Goal: Task Accomplishment & Management: Manage account settings

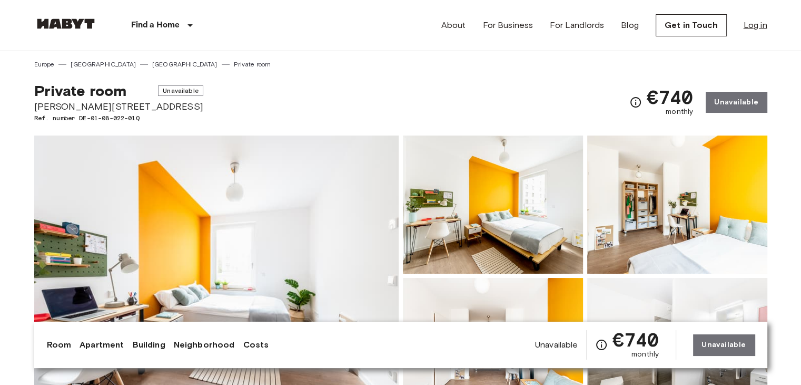
click at [758, 25] on link "Log in" at bounding box center [756, 25] width 24 height 13
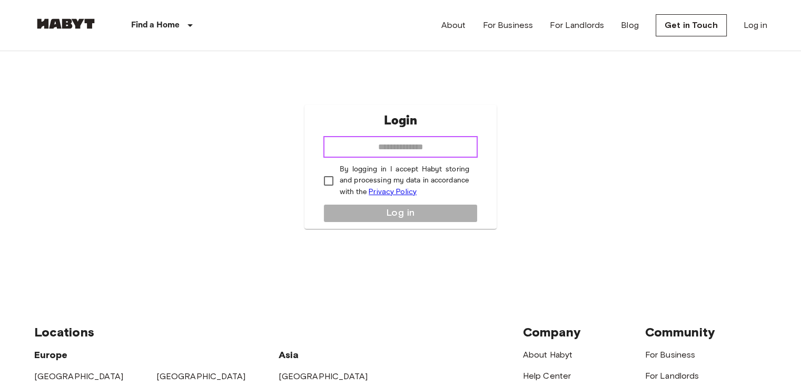
click at [453, 149] on input "email" at bounding box center [400, 146] width 154 height 21
type input "**********"
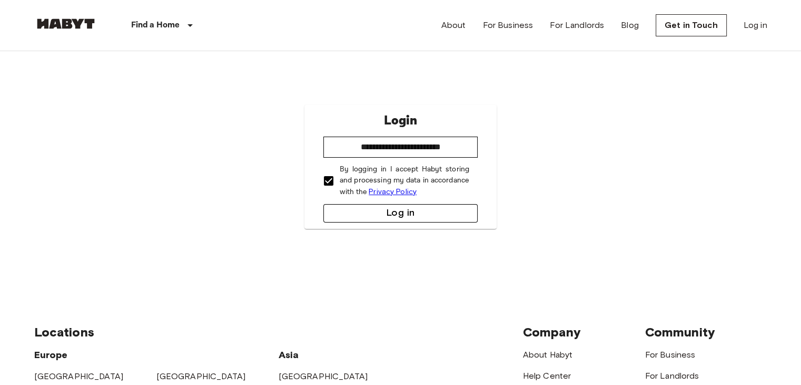
click at [389, 219] on button "Log in" at bounding box center [400, 213] width 154 height 18
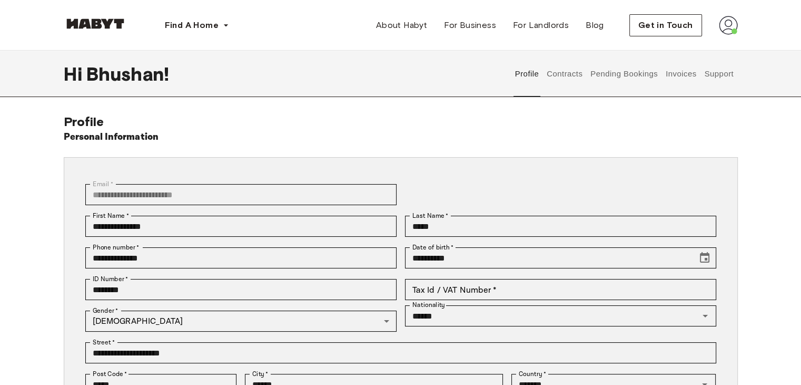
click at [105, 24] on img at bounding box center [95, 23] width 63 height 11
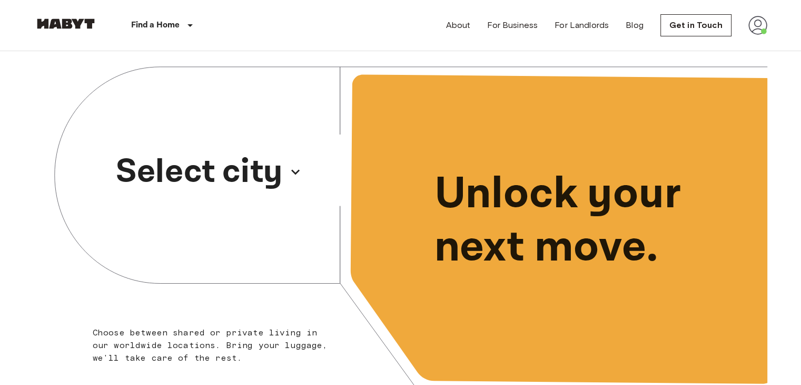
click at [244, 165] on p "Select city" at bounding box center [199, 171] width 167 height 51
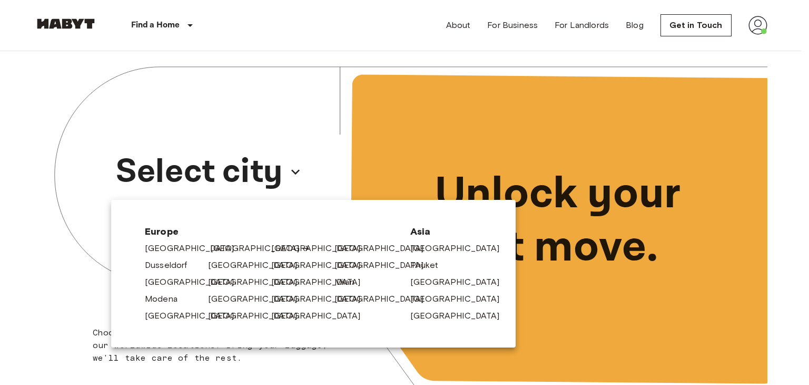
click at [220, 243] on link "[GEOGRAPHIC_DATA]" at bounding box center [260, 248] width 100 height 13
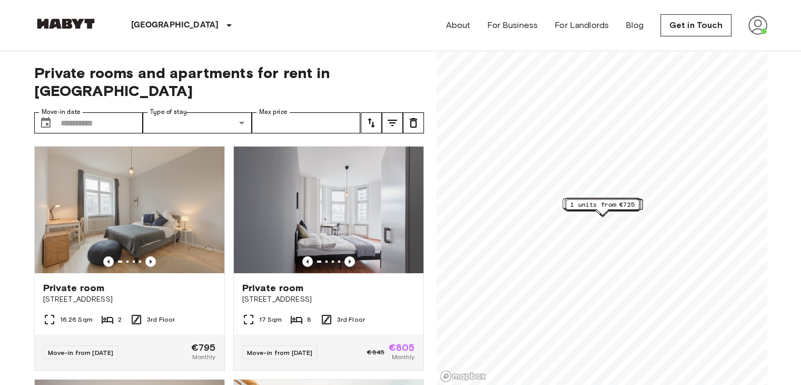
click at [753, 27] on img at bounding box center [758, 25] width 19 height 19
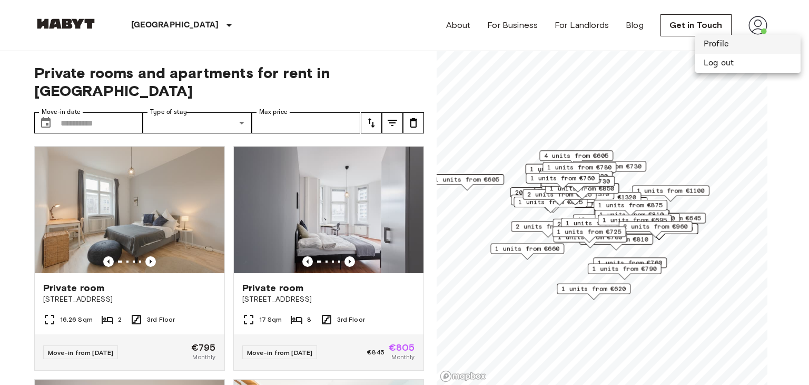
click at [725, 43] on li "Profile" at bounding box center [747, 44] width 105 height 19
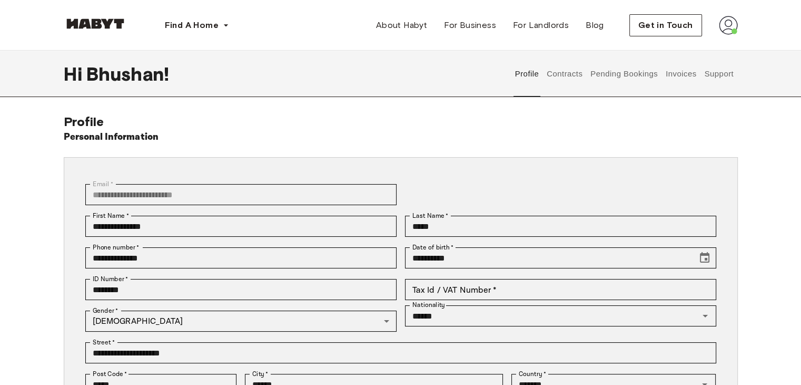
click at [561, 81] on button "Contracts" at bounding box center [565, 74] width 38 height 46
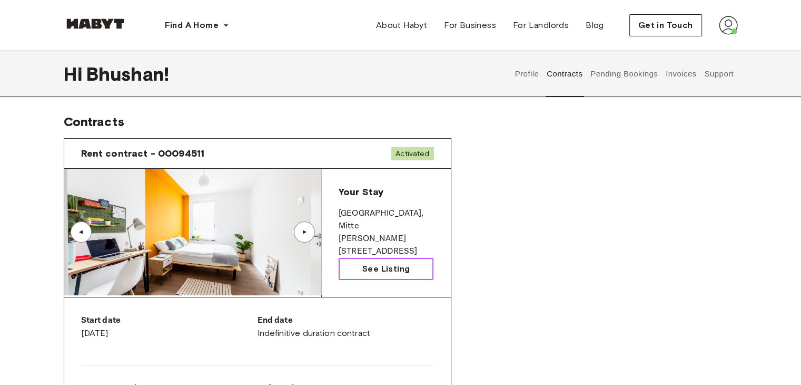
click at [371, 265] on span "See Listing" at bounding box center [385, 268] width 47 height 13
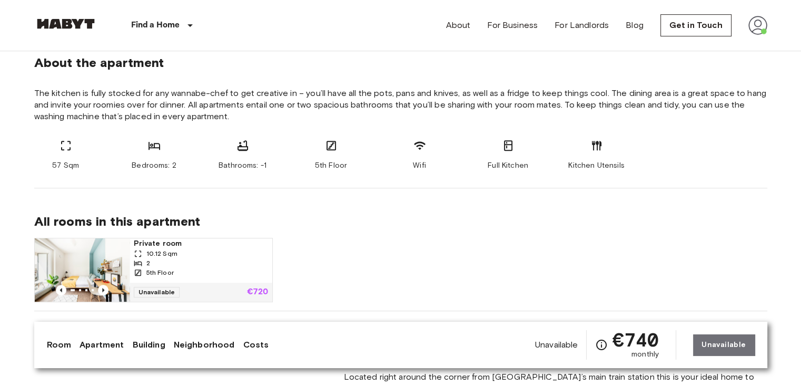
scroll to position [632, 0]
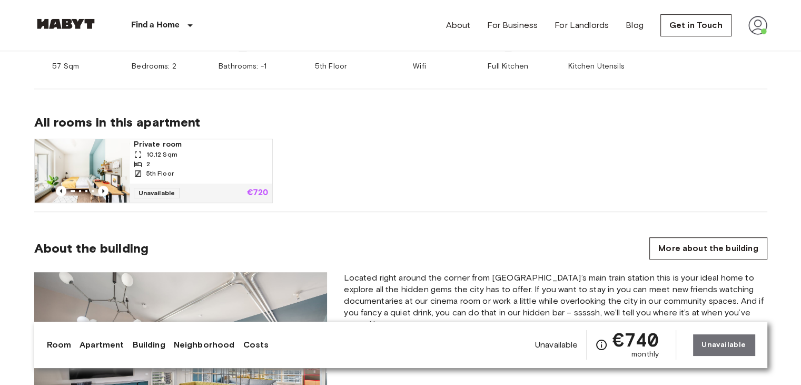
click at [439, 181] on div "Private room 10.12 Sqm 2 5th Floor Unavailable €720" at bounding box center [397, 166] width 742 height 73
click at [116, 156] on img at bounding box center [82, 170] width 95 height 63
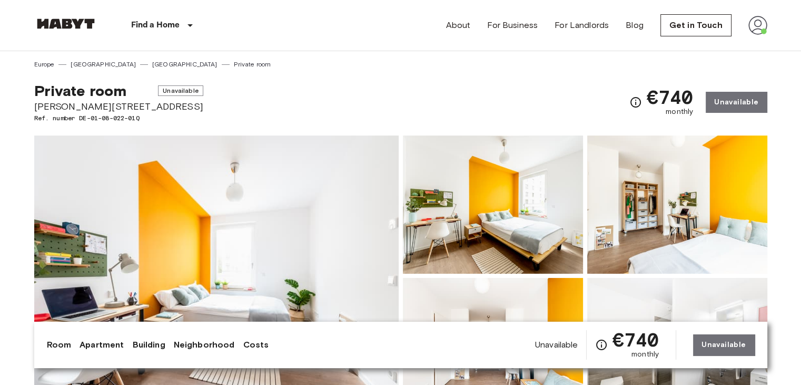
click at [70, 30] on link at bounding box center [65, 25] width 63 height 14
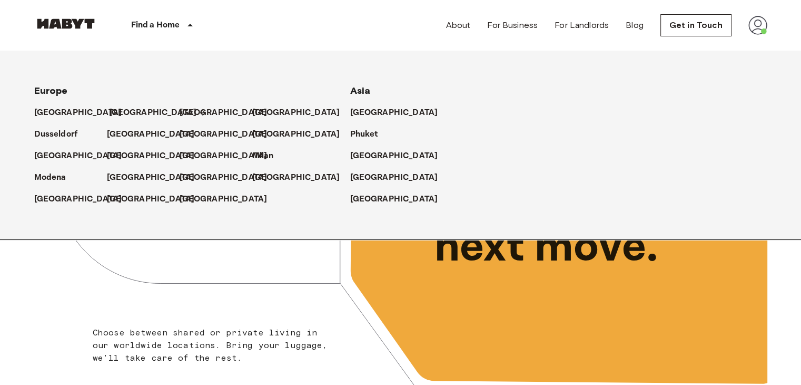
click at [131, 112] on p "[GEOGRAPHIC_DATA]" at bounding box center [153, 112] width 88 height 13
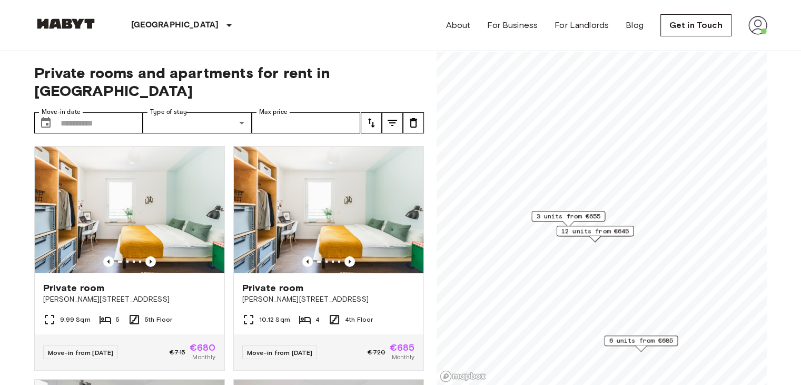
click at [598, 231] on span "12 units from €645" at bounding box center [595, 230] width 68 height 9
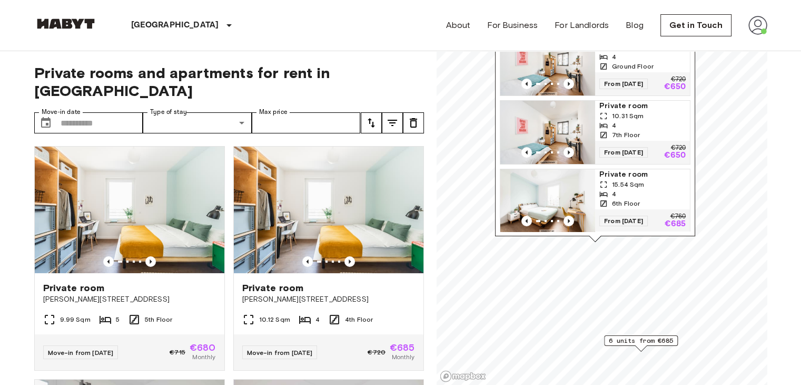
scroll to position [61, 0]
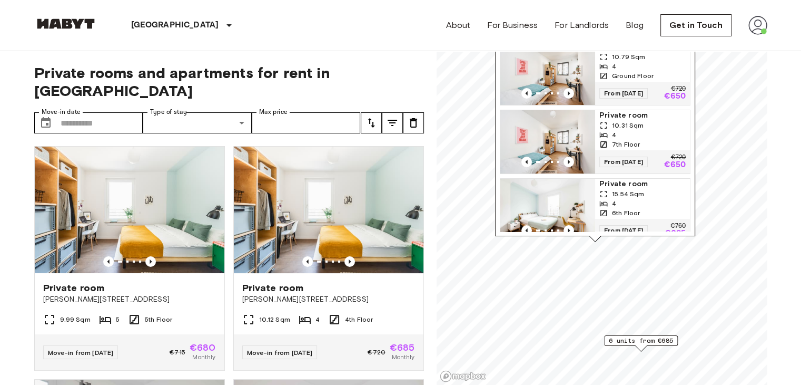
click at [390, 64] on span "Private rooms and apartments for rent in Berlin" at bounding box center [229, 82] width 390 height 36
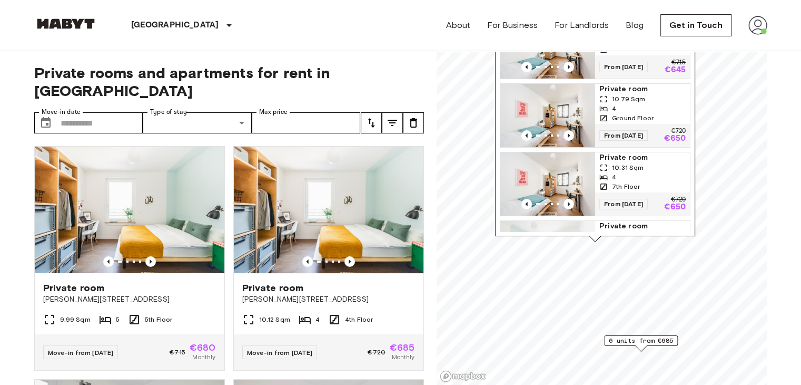
scroll to position [0, 0]
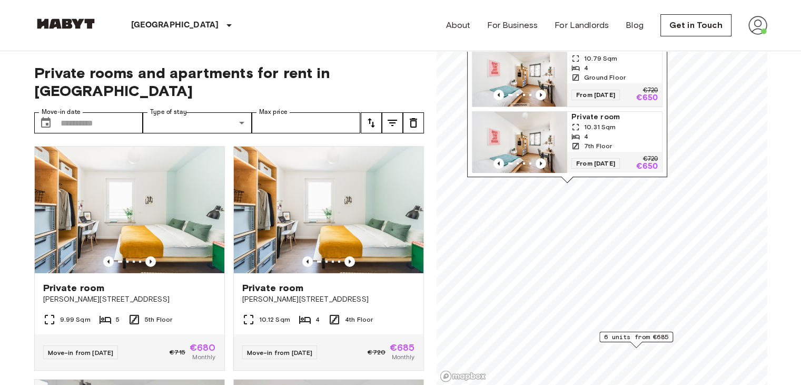
click at [653, 339] on span "6 units from €685" at bounding box center [636, 336] width 64 height 9
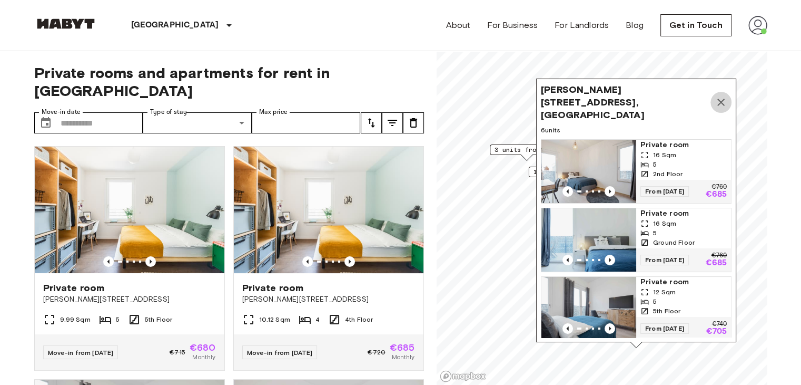
click at [725, 97] on icon "Map marker" at bounding box center [721, 102] width 13 height 13
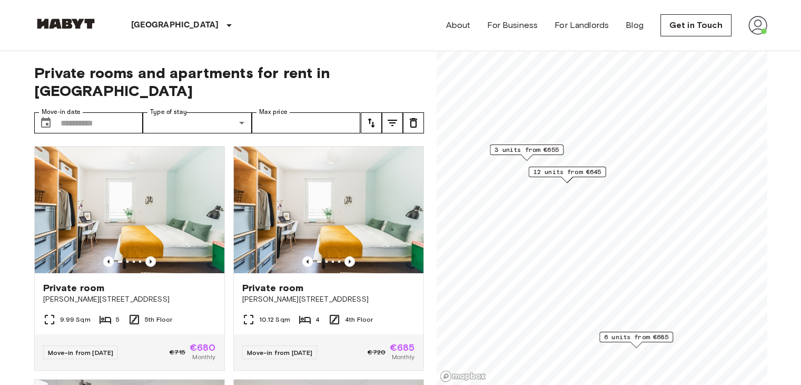
click at [518, 152] on span "3 units from €655" at bounding box center [527, 149] width 64 height 9
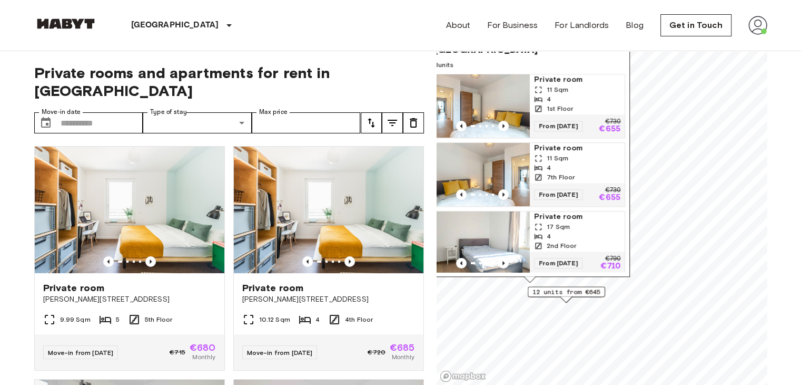
drag, startPoint x: 624, startPoint y: 151, endPoint x: 609, endPoint y: 328, distance: 177.6
click at [609, 282] on div "Klara-Franke-Straße 8, 10557 Berlin, GER 3 units Private room 11 Sqm 4 1st Floo…" at bounding box center [530, 147] width 200 height 269
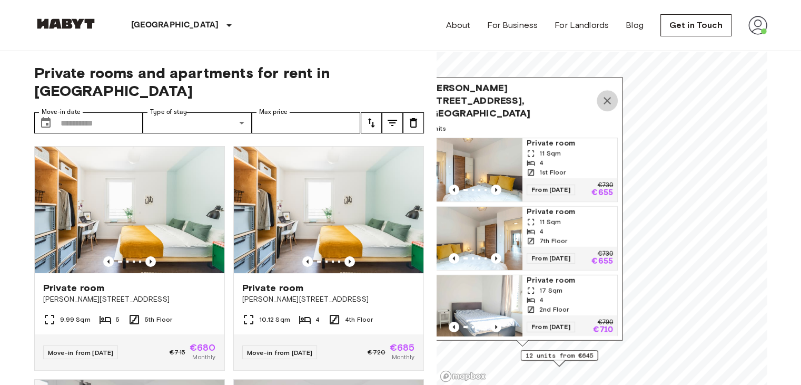
click at [609, 94] on icon "Map marker" at bounding box center [607, 100] width 13 height 13
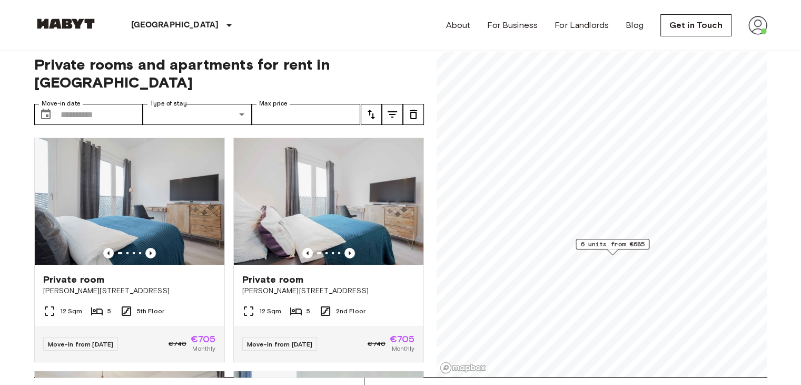
scroll to position [211, 0]
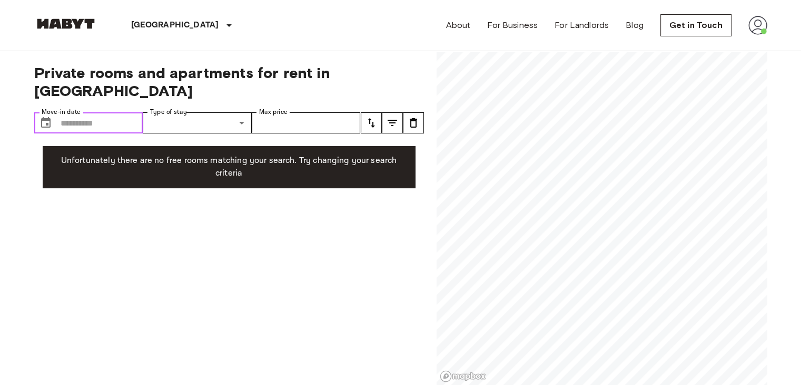
click at [106, 112] on input "Move-in date" at bounding box center [102, 122] width 83 height 21
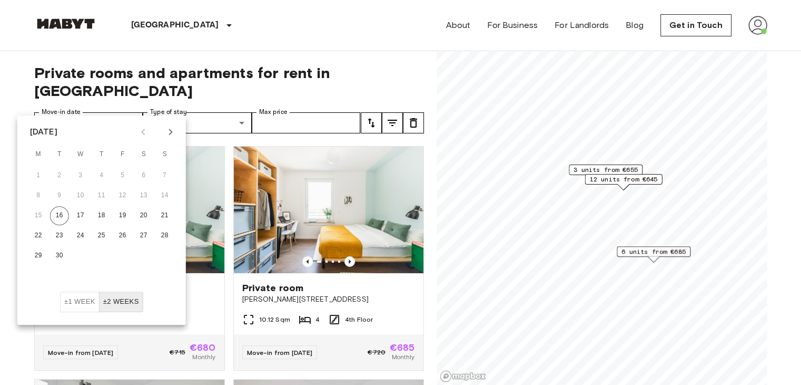
click at [666, 255] on span "6 units from €685" at bounding box center [654, 251] width 64 height 9
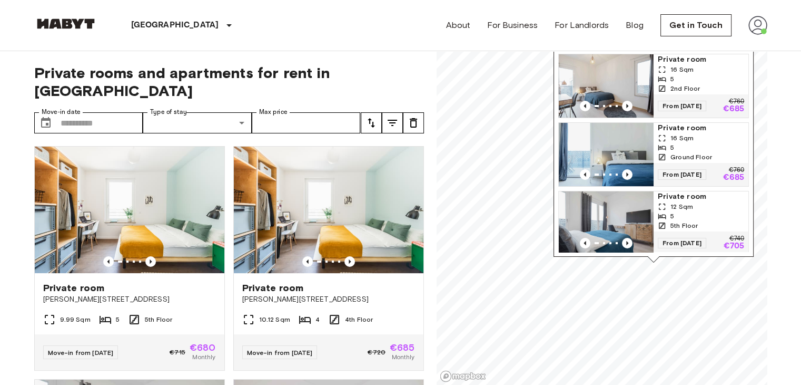
click at [395, 39] on div "Berlin Europe Amsterdam Berlin Brussels Cologne Dusseldorf Frankfurt Graz Hambu…" at bounding box center [400, 25] width 733 height 51
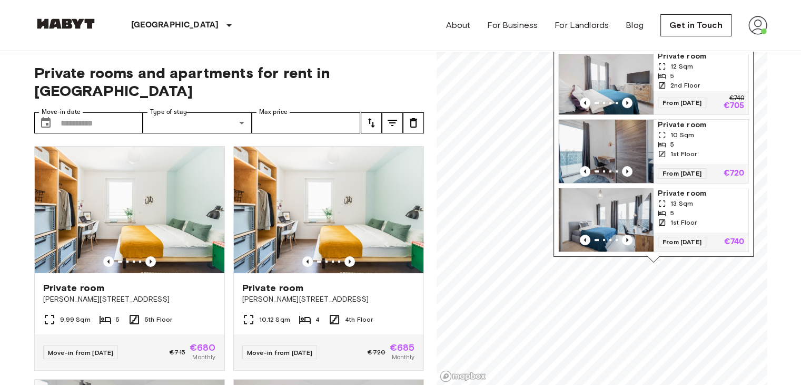
click at [758, 23] on img at bounding box center [758, 25] width 19 height 19
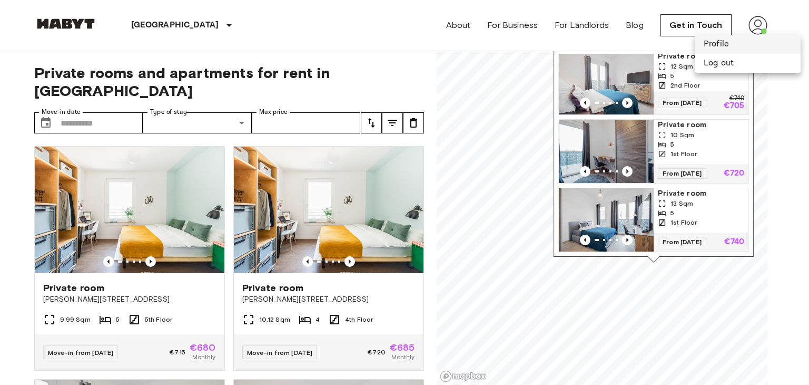
click at [723, 40] on li "Profile" at bounding box center [747, 44] width 105 height 19
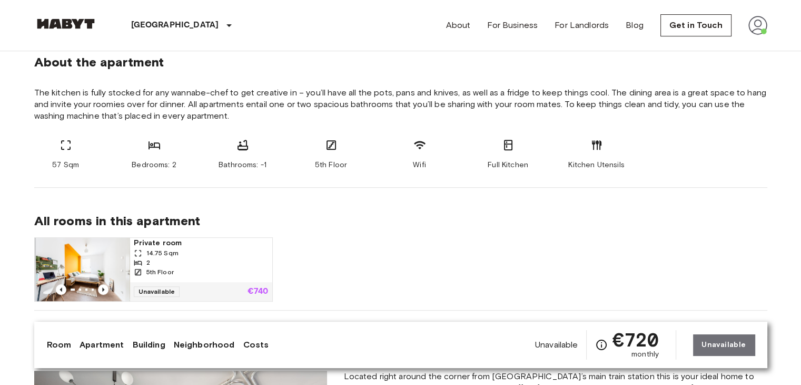
scroll to position [579, 0]
